Goal: Check status: Check status

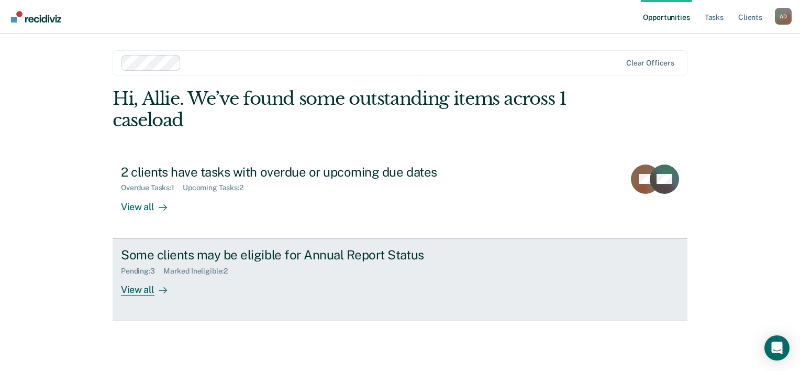
click at [177, 283] on div "View all" at bounding box center [150, 285] width 59 height 20
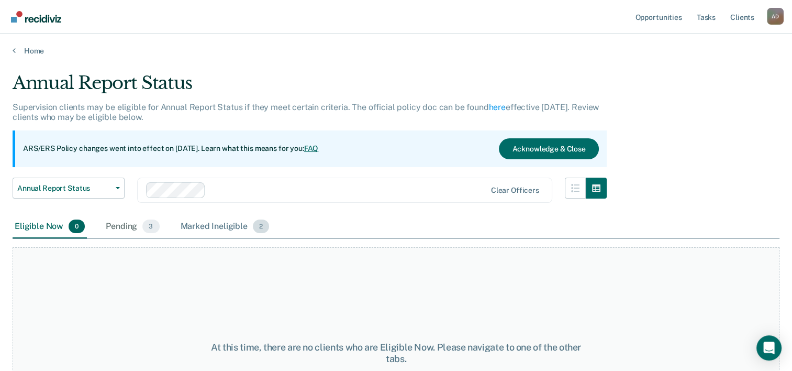
click at [215, 219] on div "Marked Ineligible 2" at bounding box center [225, 226] width 93 height 23
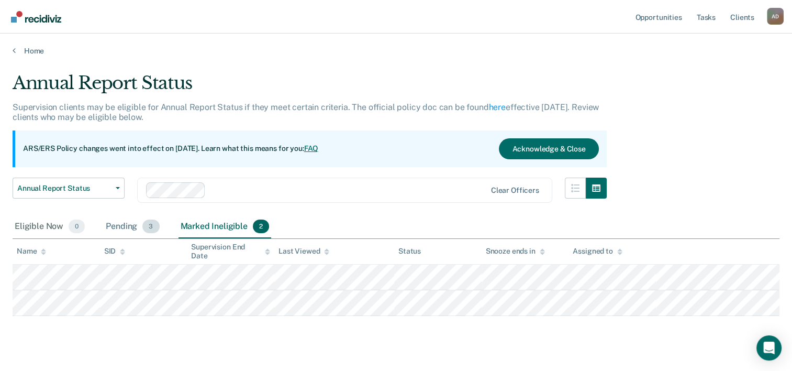
click at [127, 229] on div "Pending 3" at bounding box center [133, 226] width 58 height 23
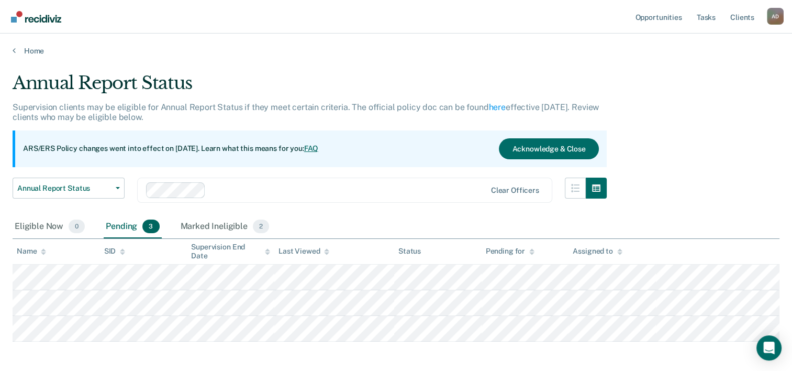
scroll to position [45, 0]
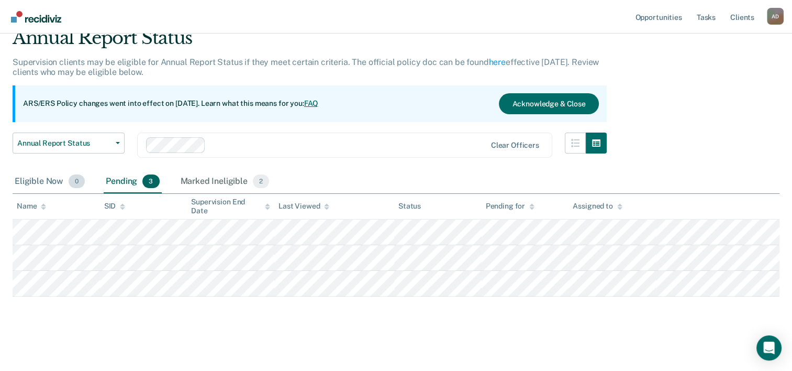
click at [30, 186] on div "Eligible Now 0" at bounding box center [50, 181] width 74 height 23
